Goal: Task Accomplishment & Management: Use online tool/utility

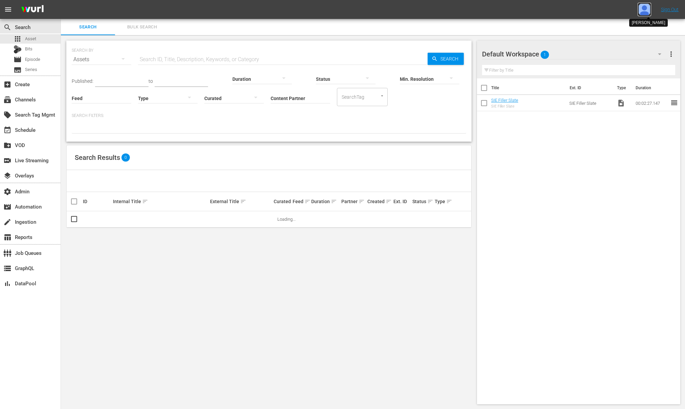
click at [640, 8] on img at bounding box center [644, 10] width 14 height 14
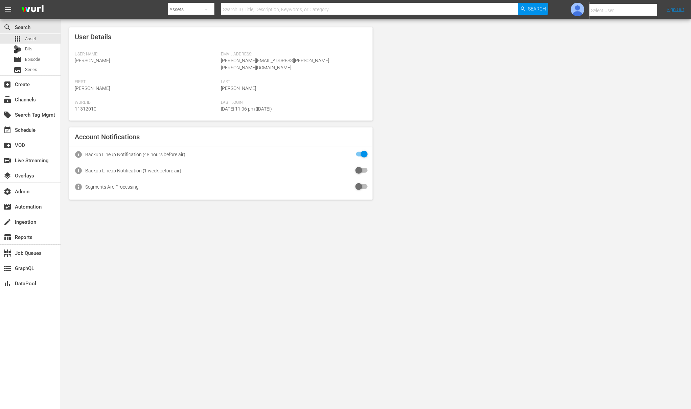
click at [639, 9] on input "text" at bounding box center [632, 10] width 87 height 16
click at [631, 14] on input "[PERSON_NAME]" at bounding box center [632, 10] width 87 height 16
click at [622, 11] on input "[PERSON_NAME]" at bounding box center [632, 10] width 87 height 16
click at [623, 42] on div "Amalia1 Garcia1 <[PERSON_NAME][EMAIL_ADDRESS][PERSON_NAME][PERSON_NAME][DOMAIN_…" at bounding box center [612, 45] width 106 height 16
type input "Amalia1 Garcia1 (11312213)"
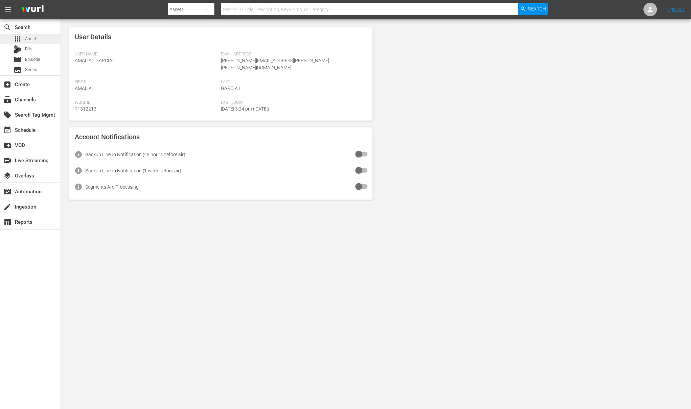
click at [34, 40] on span "Asset" at bounding box center [30, 39] width 11 height 7
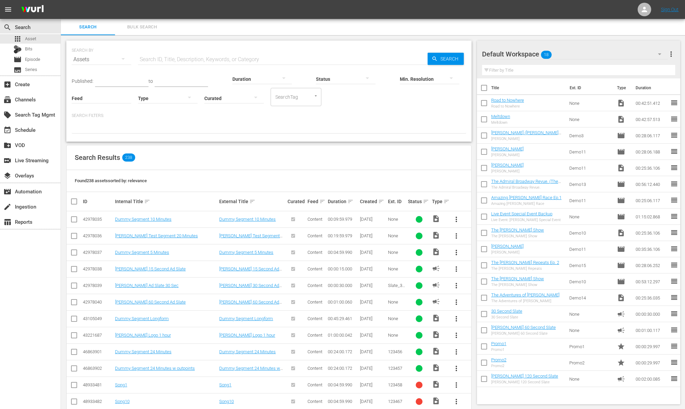
click at [383, 200] on div "Created sort" at bounding box center [373, 202] width 26 height 8
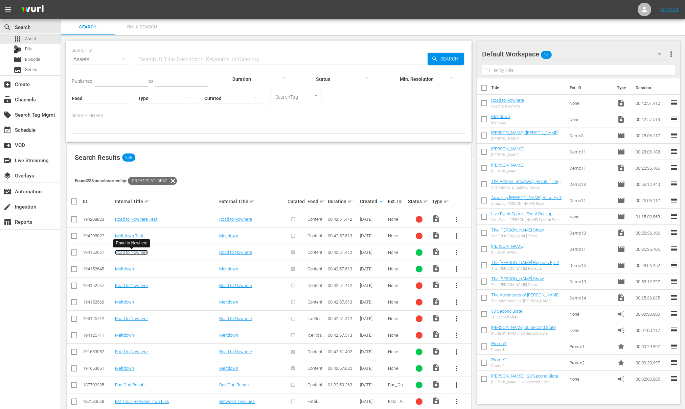
click at [140, 253] on link "Road to Nowhere" at bounding box center [131, 252] width 33 height 5
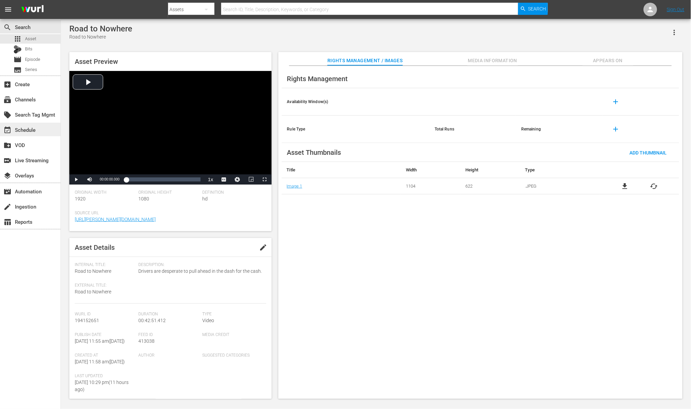
click at [39, 133] on div "event_available Schedule" at bounding box center [30, 130] width 61 height 14
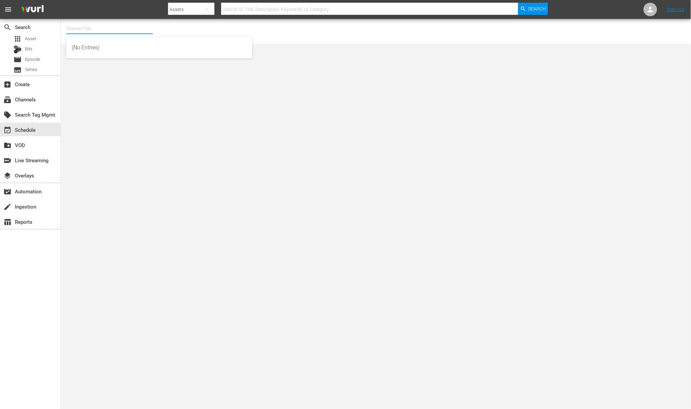
click at [81, 29] on input "text" at bounding box center [109, 29] width 87 height 16
click at [88, 48] on div "Wurl Demo Channel (2122 - wurl_sales_wurldemochannel_1)" at bounding box center [159, 48] width 175 height 16
type input "Wurl Demo Channel (2122 - wurl_sales_wurldemochannel_1)"
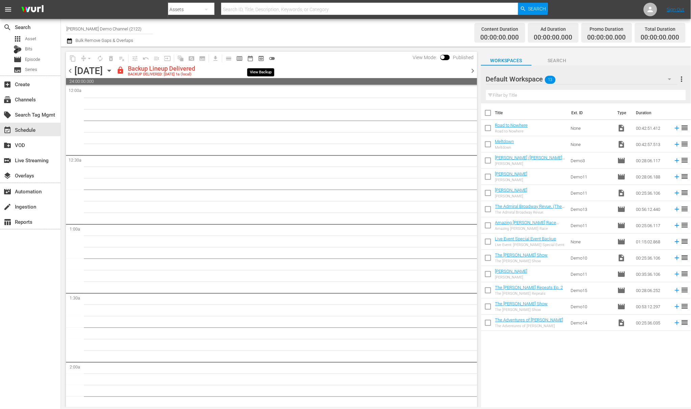
click at [261, 57] on span "preview_outlined" at bounding box center [261, 58] width 7 height 7
